Goal: Information Seeking & Learning: Find specific page/section

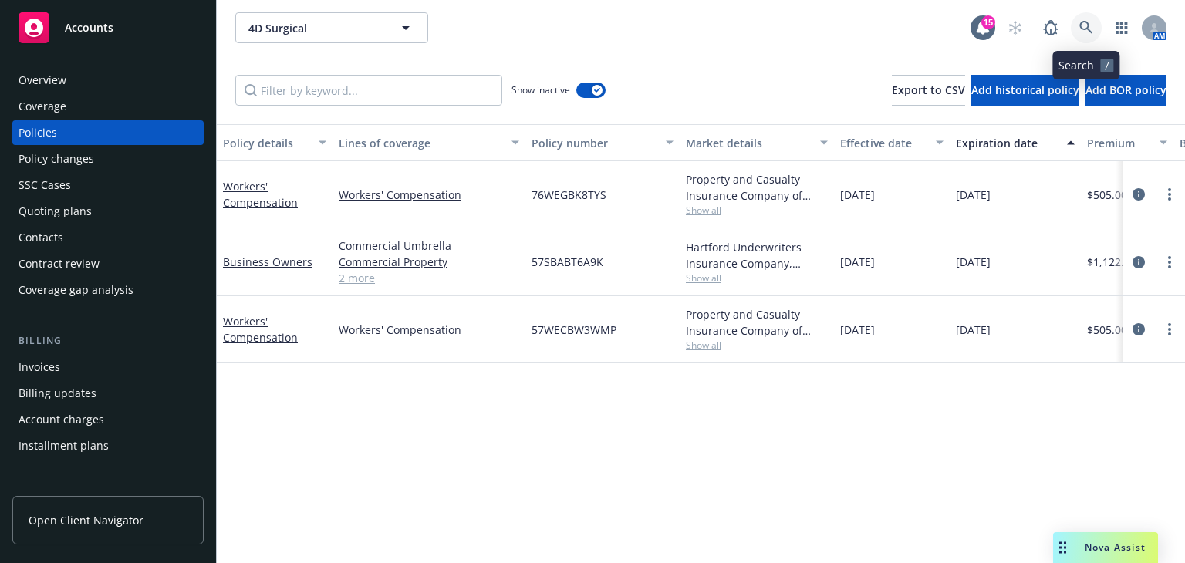
click at [1079, 32] on icon at bounding box center [1086, 28] width 14 height 14
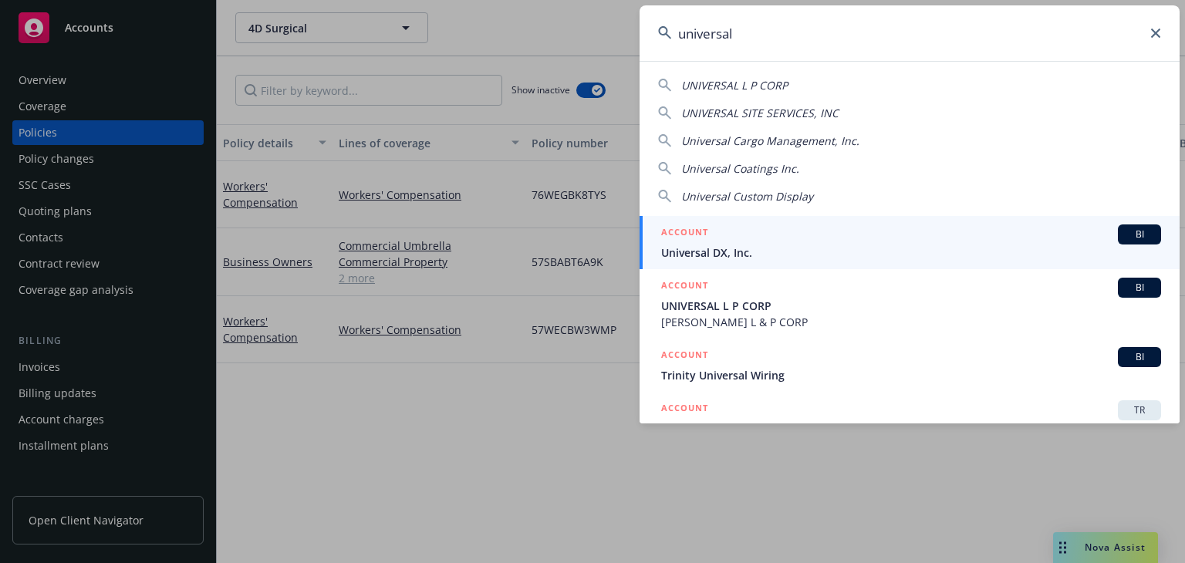
type input "universal"
click at [876, 236] on div "ACCOUNT BI" at bounding box center [911, 234] width 500 height 20
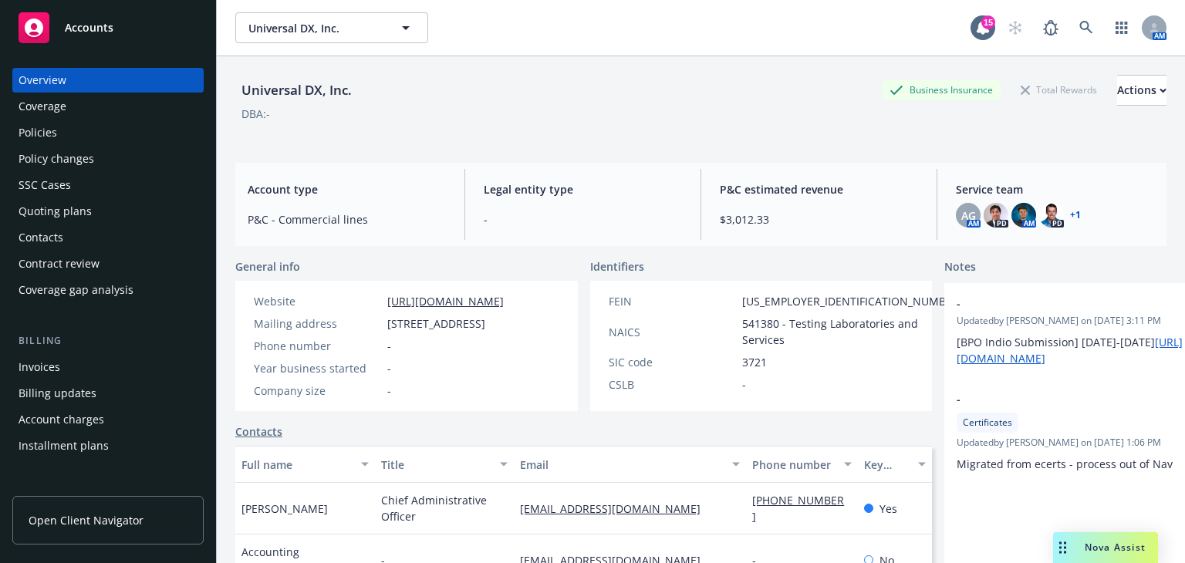
click at [121, 115] on div "Coverage" at bounding box center [108, 106] width 179 height 25
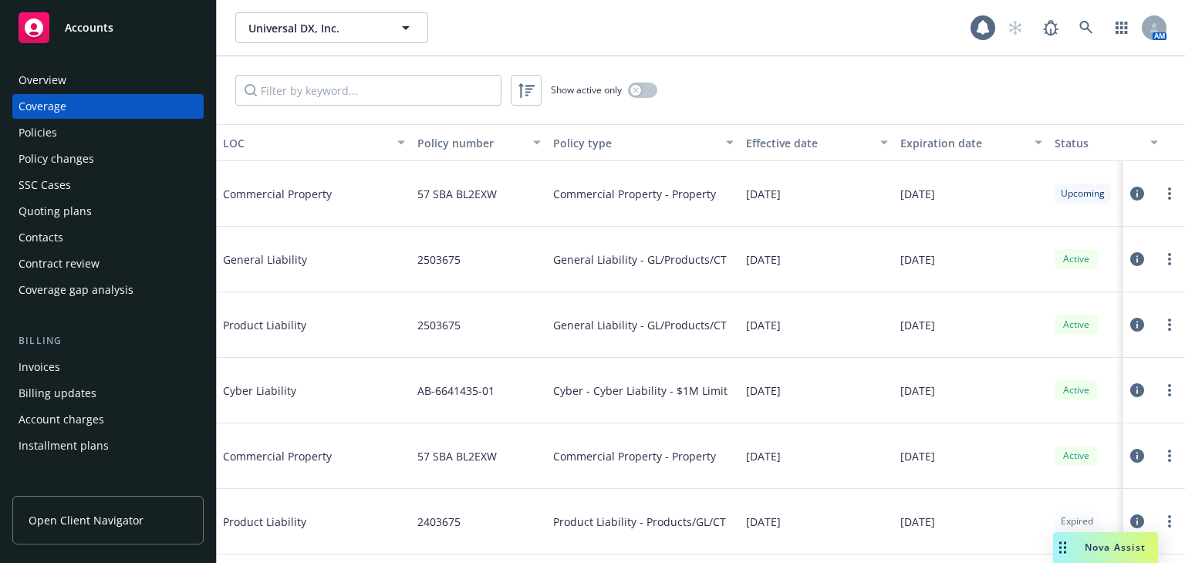
click at [118, 127] on div "Policies" at bounding box center [108, 132] width 179 height 25
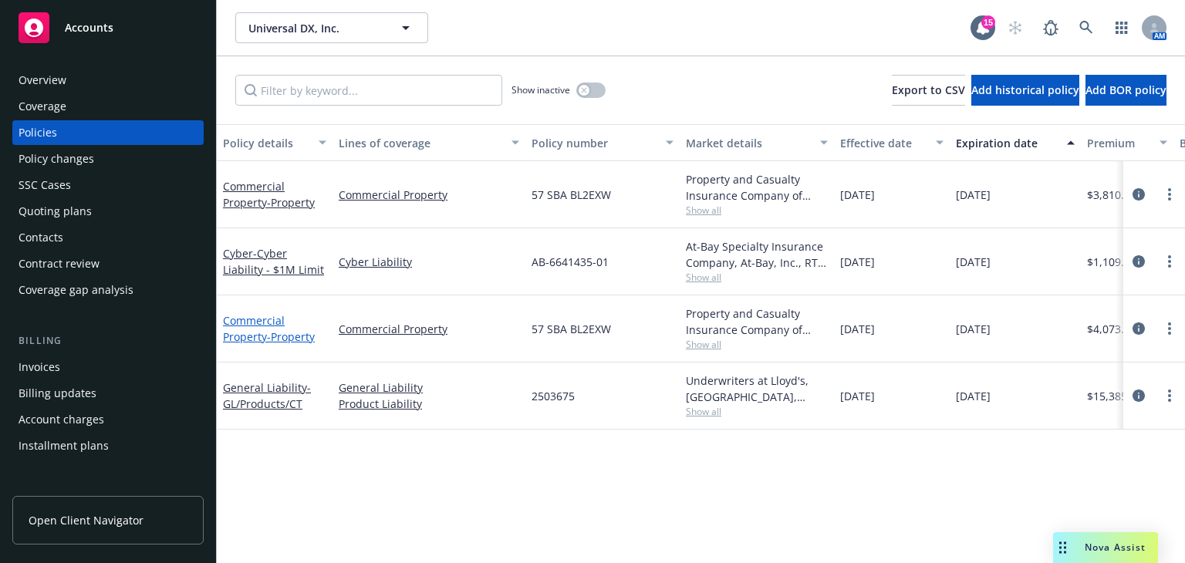
click at [269, 325] on link "Commercial Property - Property" at bounding box center [269, 328] width 92 height 31
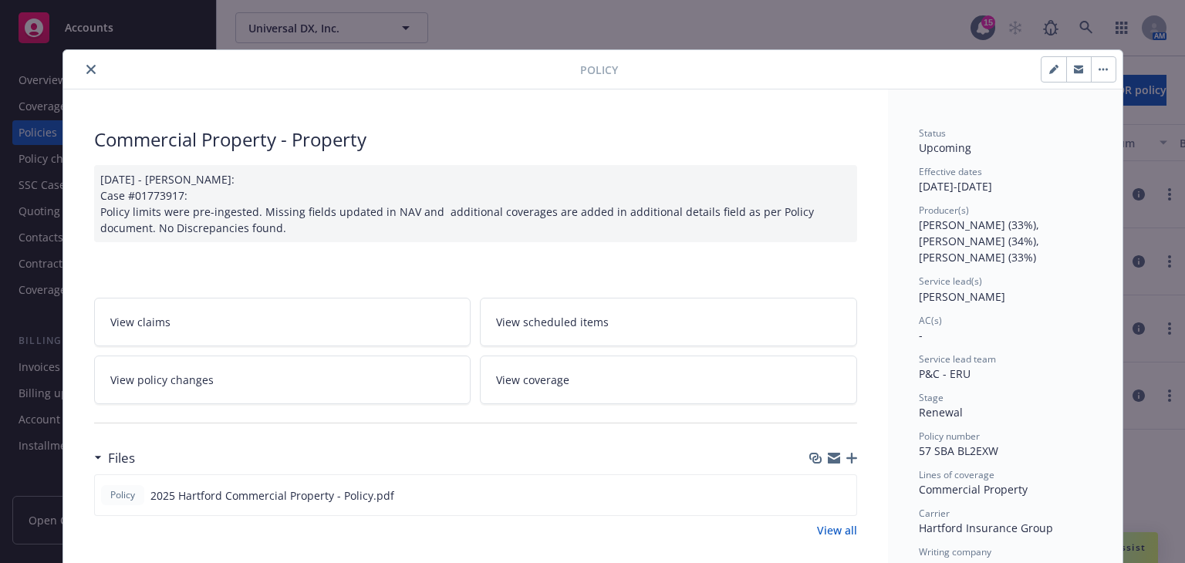
scroll to position [222, 0]
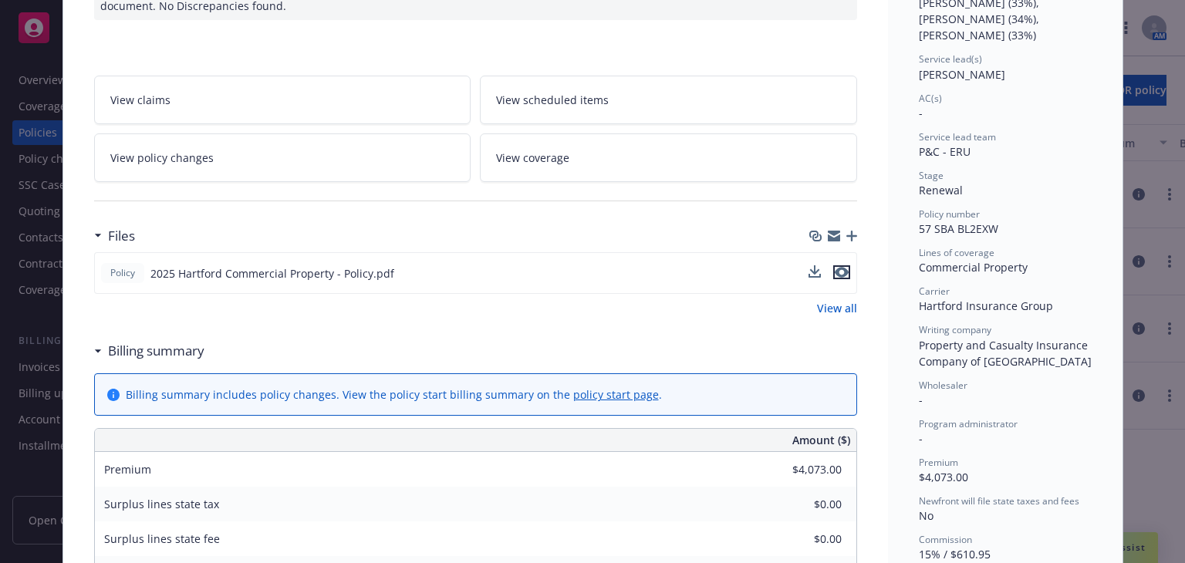
click at [835, 268] on icon "preview file" at bounding box center [842, 272] width 14 height 11
